Goal: Transaction & Acquisition: Purchase product/service

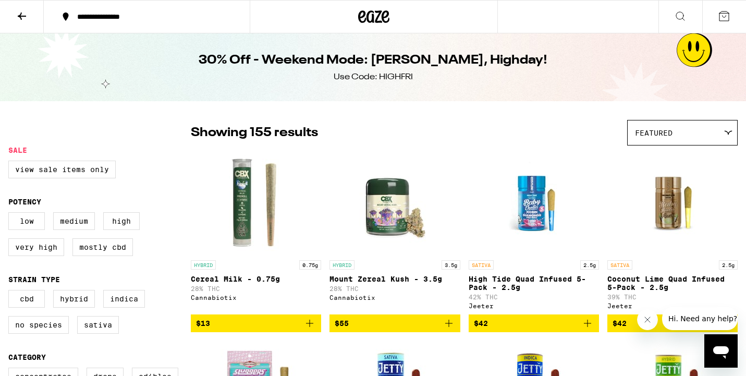
click at [371, 18] on icon at bounding box center [374, 16] width 16 height 13
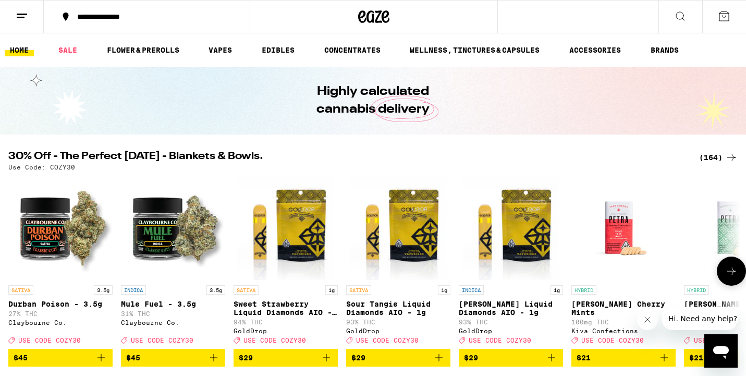
scroll to position [52, 0]
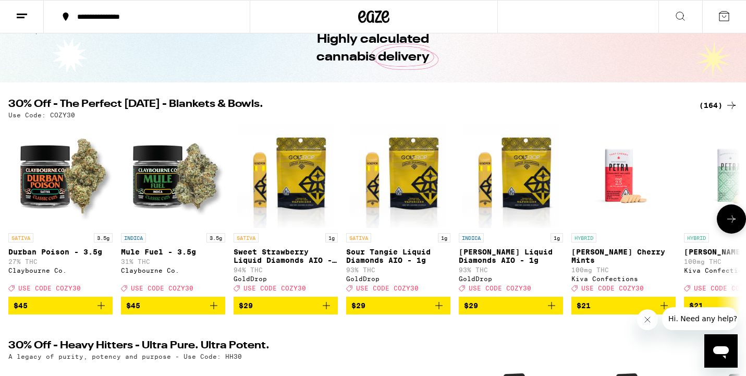
click at [709, 132] on img "Open page for Petra Moroccan Mints from Kiva Confections" at bounding box center [736, 176] width 104 height 104
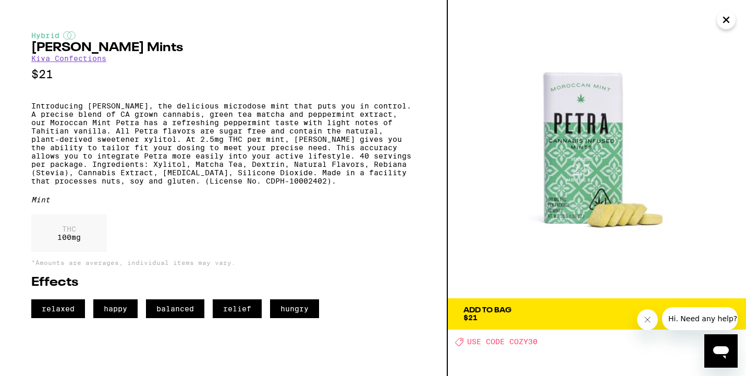
click at [727, 27] on icon "Close" at bounding box center [726, 20] width 13 height 16
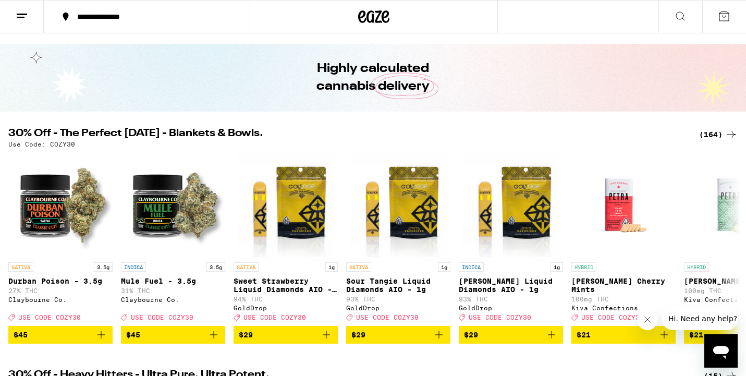
click at [731, 135] on icon at bounding box center [731, 134] width 13 height 13
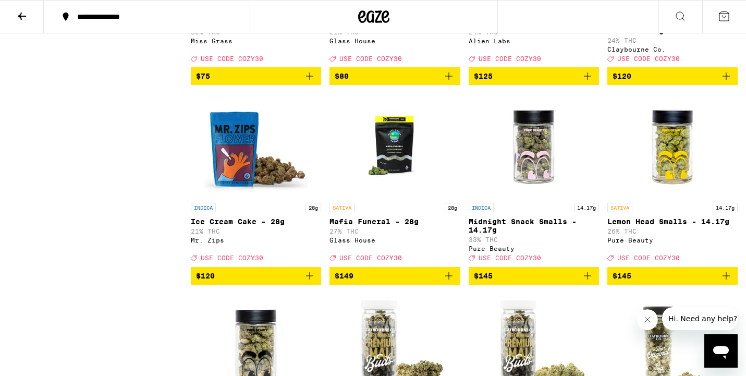
scroll to position [7773, 0]
